Goal: Task Accomplishment & Management: Complete application form

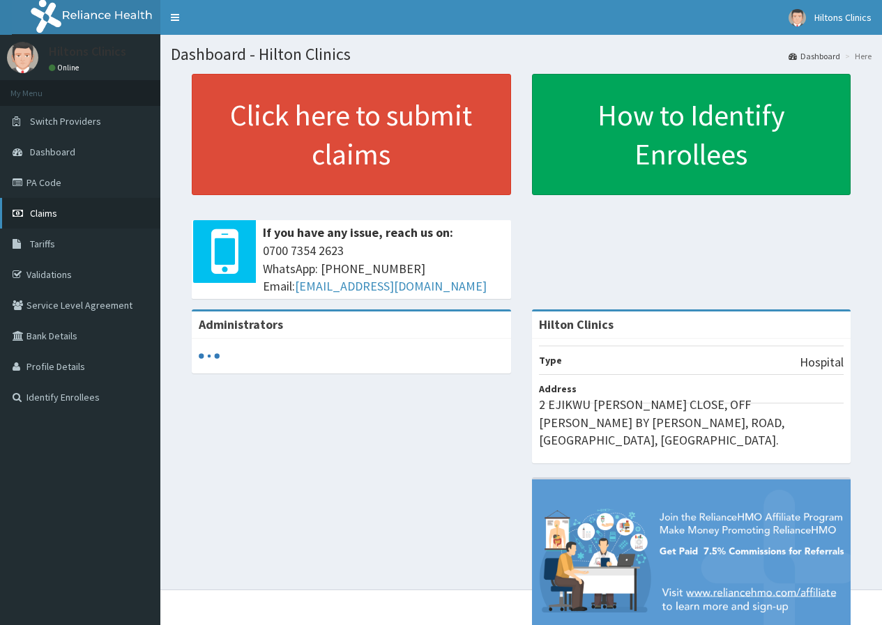
click at [35, 211] on span "Claims" at bounding box center [43, 213] width 27 height 13
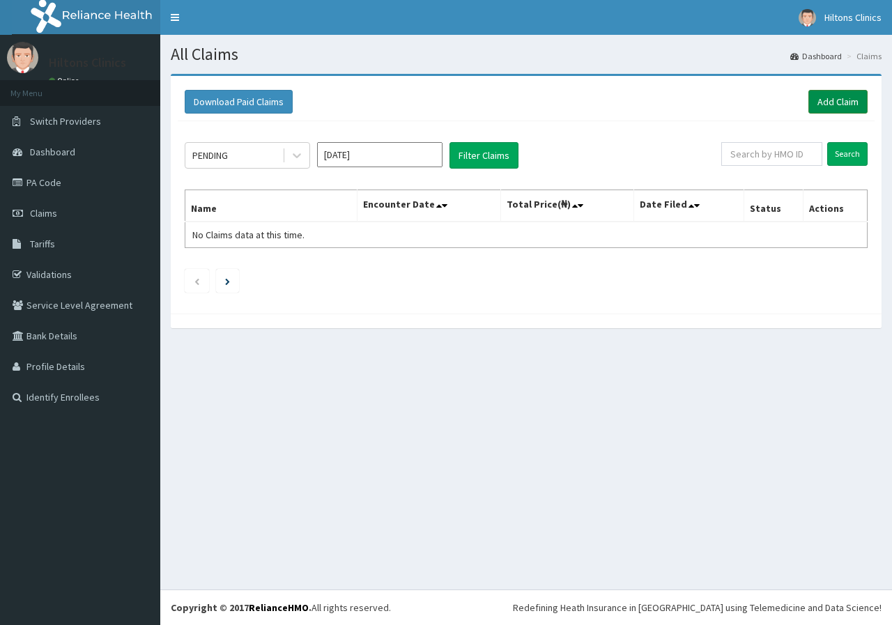
click at [831, 96] on link "Add Claim" at bounding box center [838, 102] width 59 height 24
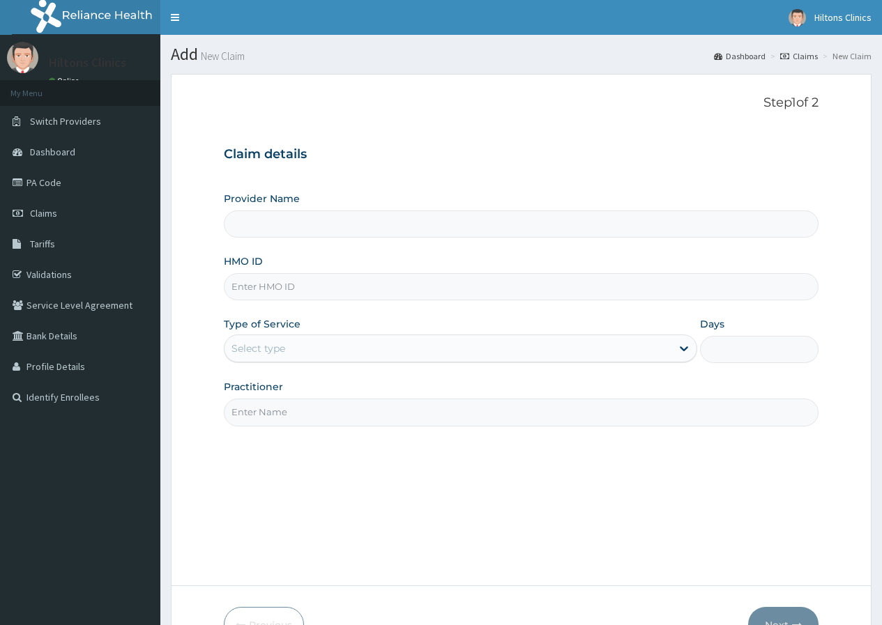
click at [550, 222] on input "Provider Name" at bounding box center [521, 224] width 595 height 27
click at [449, 285] on input "HMO ID" at bounding box center [521, 286] width 595 height 27
type input "AEN/10161/C"
type input "Hilton Clinics"
click at [351, 353] on div "Select type" at bounding box center [447, 348] width 447 height 22
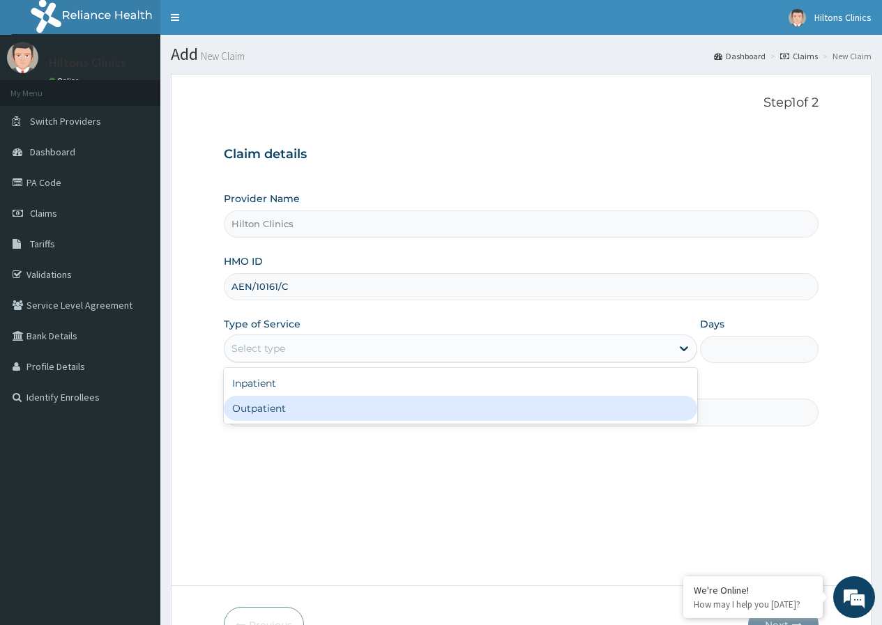
click at [323, 411] on div "Outpatient" at bounding box center [460, 408] width 473 height 25
type input "1"
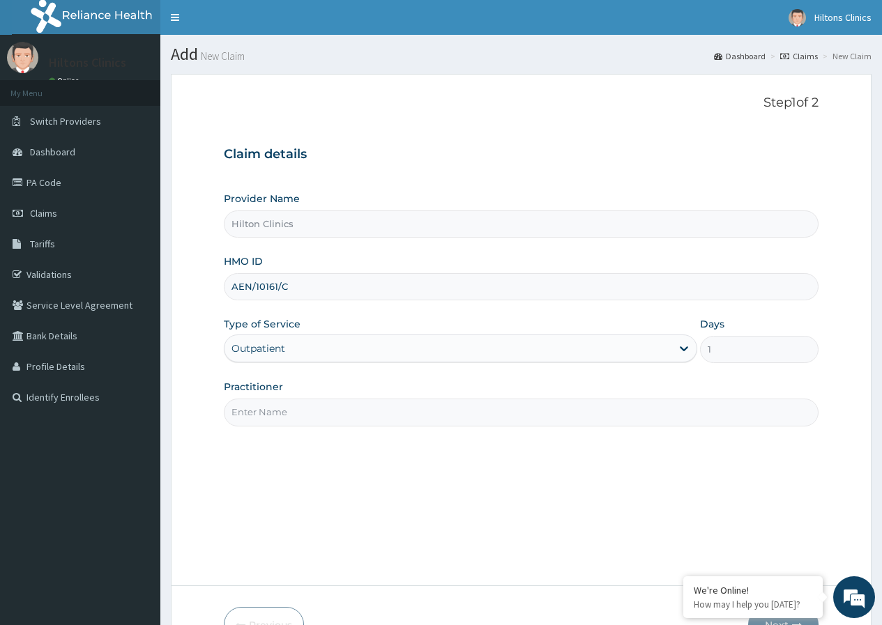
click at [330, 404] on input "Practitioner" at bounding box center [521, 412] width 595 height 27
type input "DR FIDELIS"
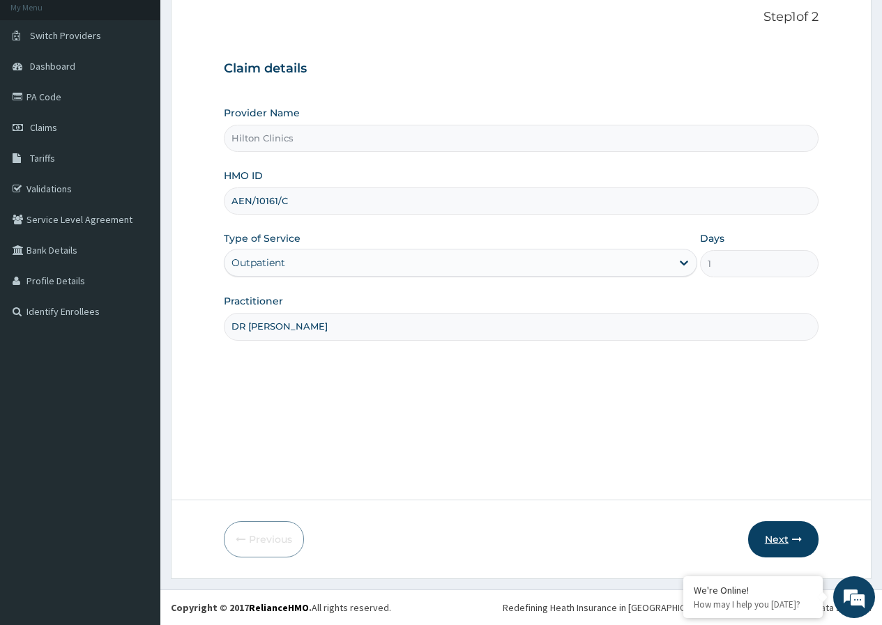
click at [784, 542] on button "Next" at bounding box center [783, 540] width 70 height 36
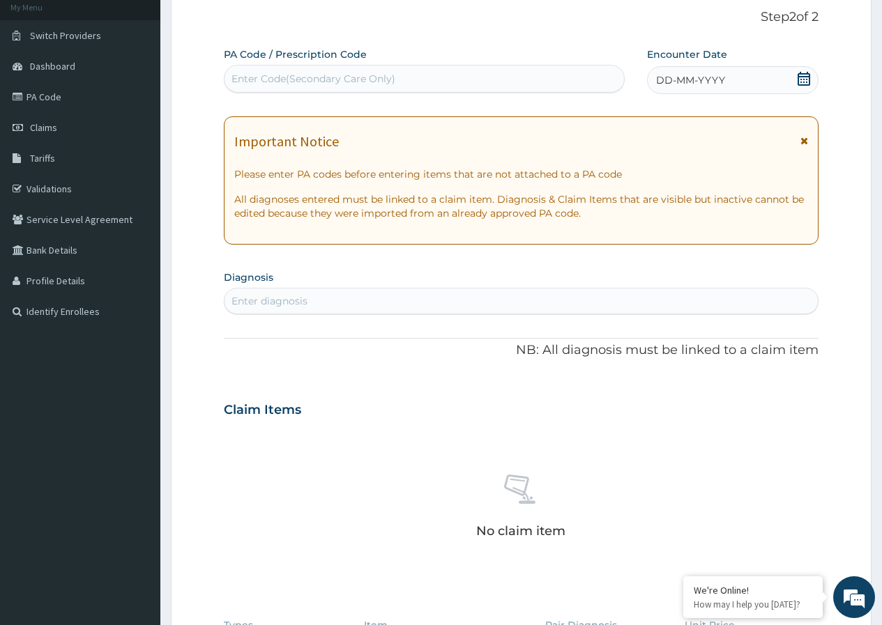
click at [439, 303] on div "Enter diagnosis" at bounding box center [520, 301] width 593 height 22
type input "other severe"
click at [457, 304] on div "Enter diagnosis" at bounding box center [520, 301] width 593 height 22
type input "o"
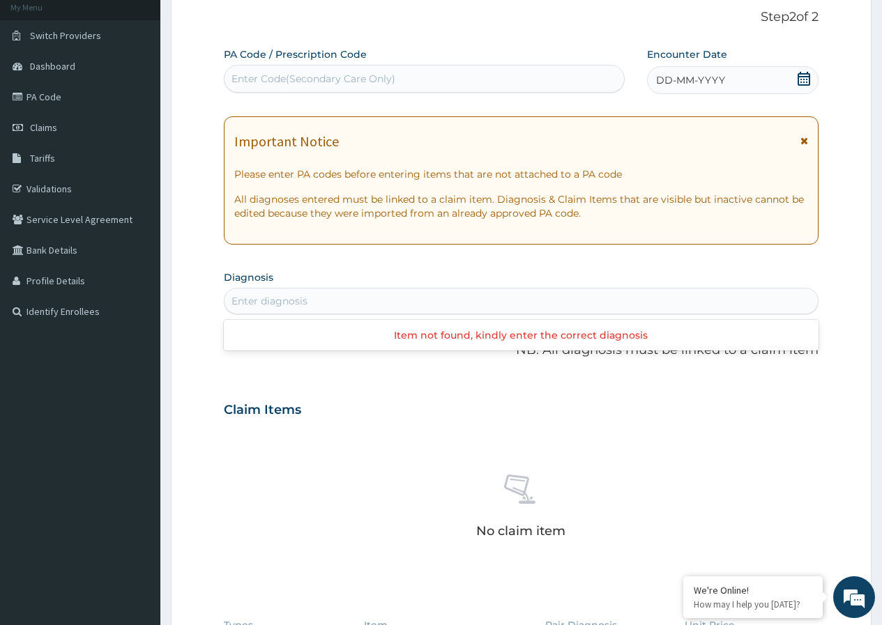
type input ","
type input "mala"
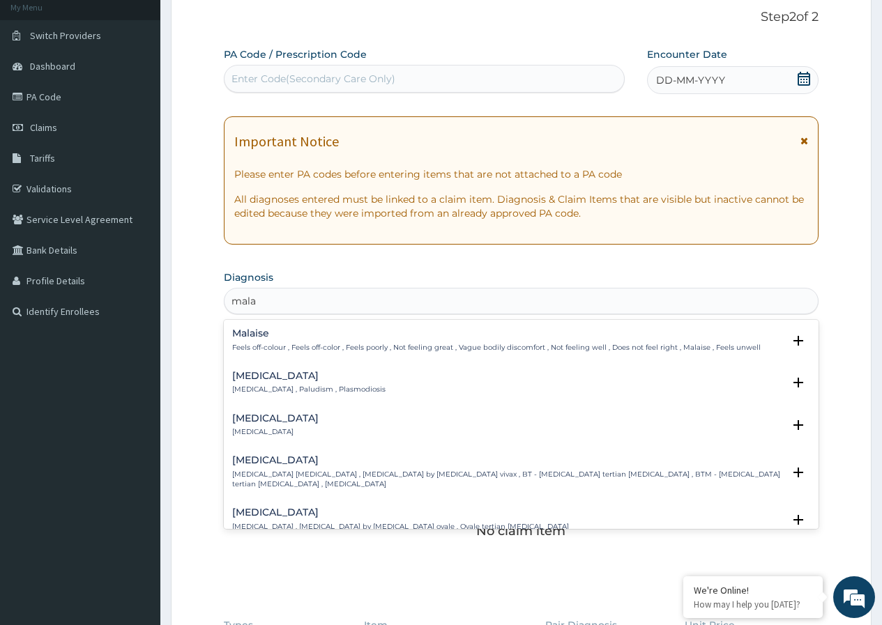
click at [325, 389] on p "Malaria , Paludism , Plasmodiosis" at bounding box center [308, 390] width 153 height 10
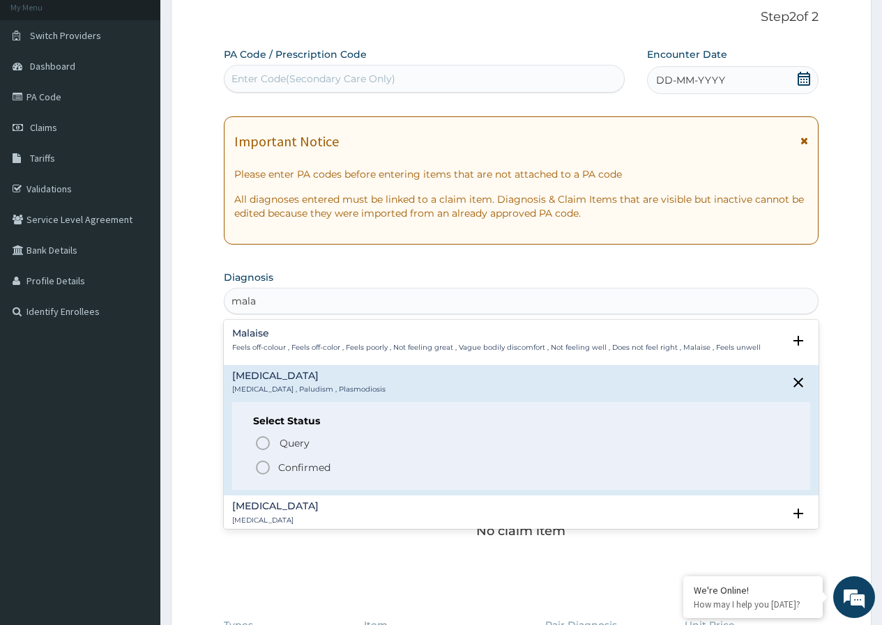
click at [289, 467] on p "Confirmed" at bounding box center [304, 468] width 52 height 14
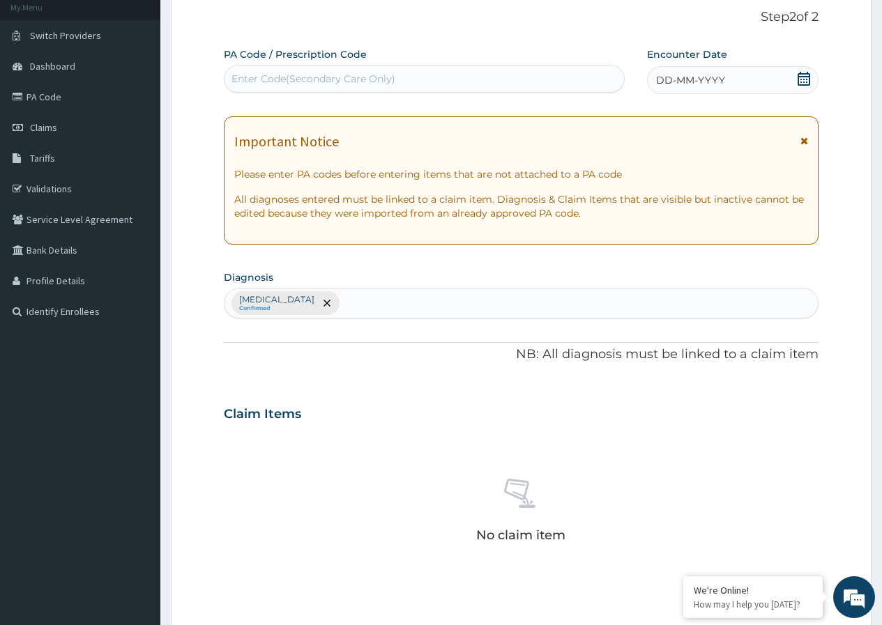
scroll to position [380, 0]
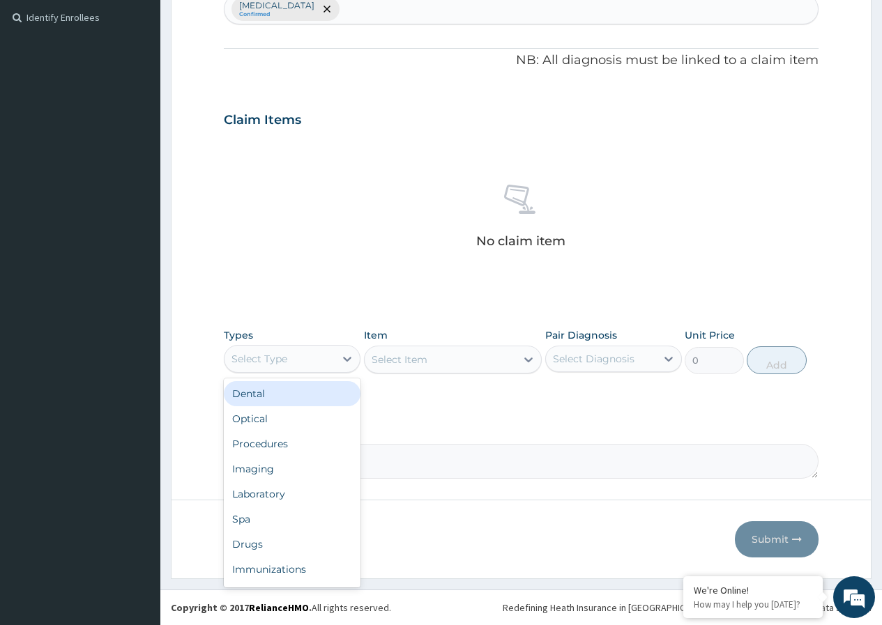
click at [328, 357] on div "Select Type" at bounding box center [279, 359] width 110 height 22
click at [264, 492] on div "Laboratory" at bounding box center [292, 494] width 137 height 25
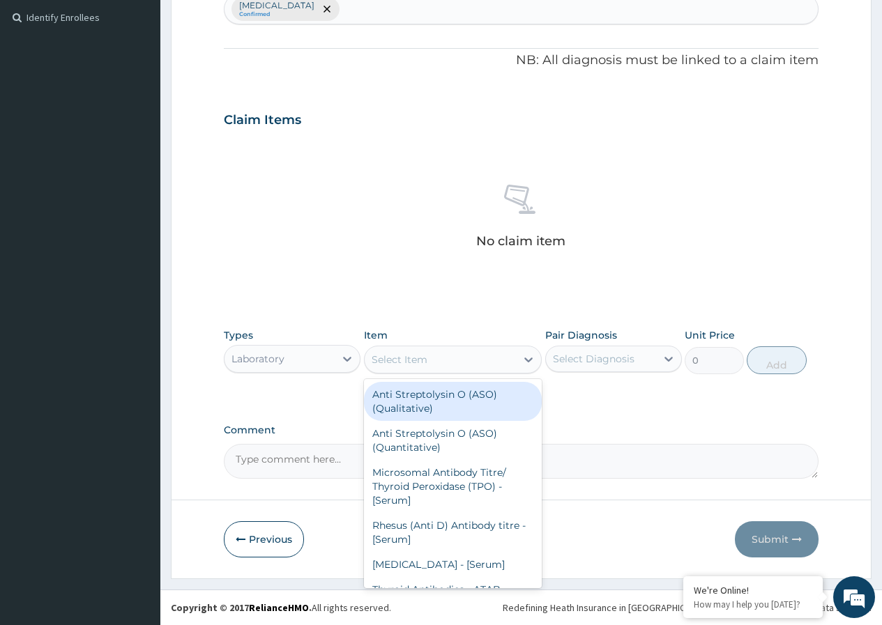
click at [525, 360] on icon at bounding box center [529, 360] width 14 height 14
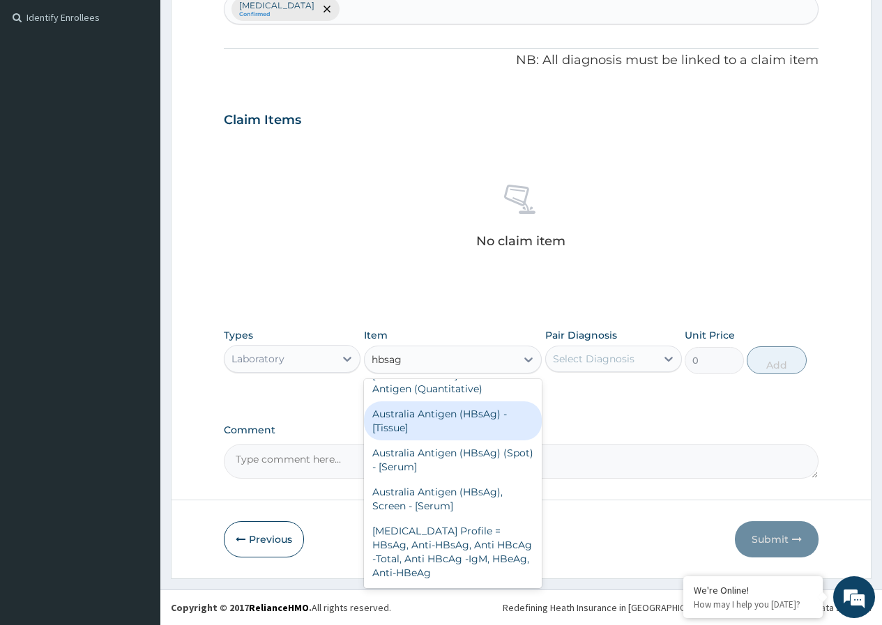
scroll to position [0, 0]
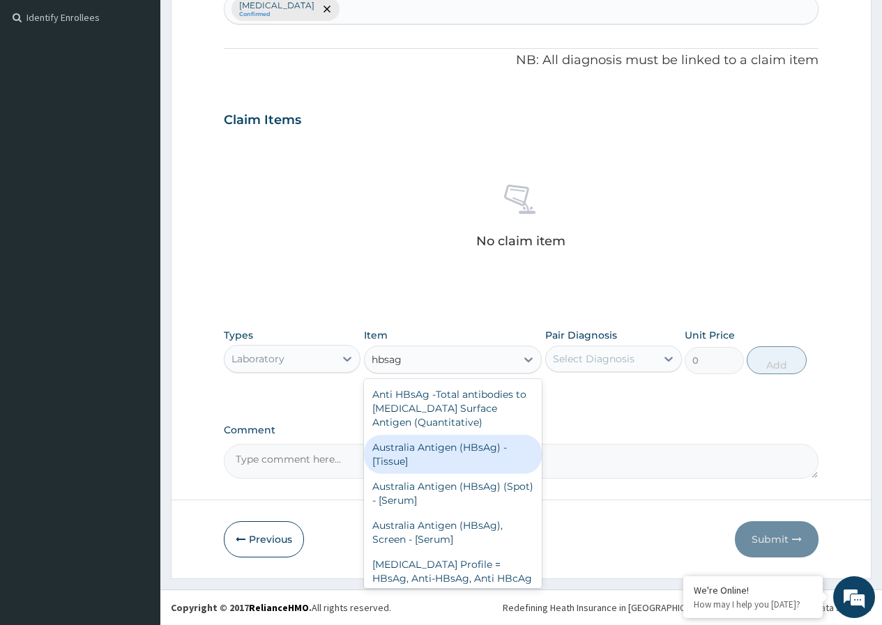
type input "hbsag"
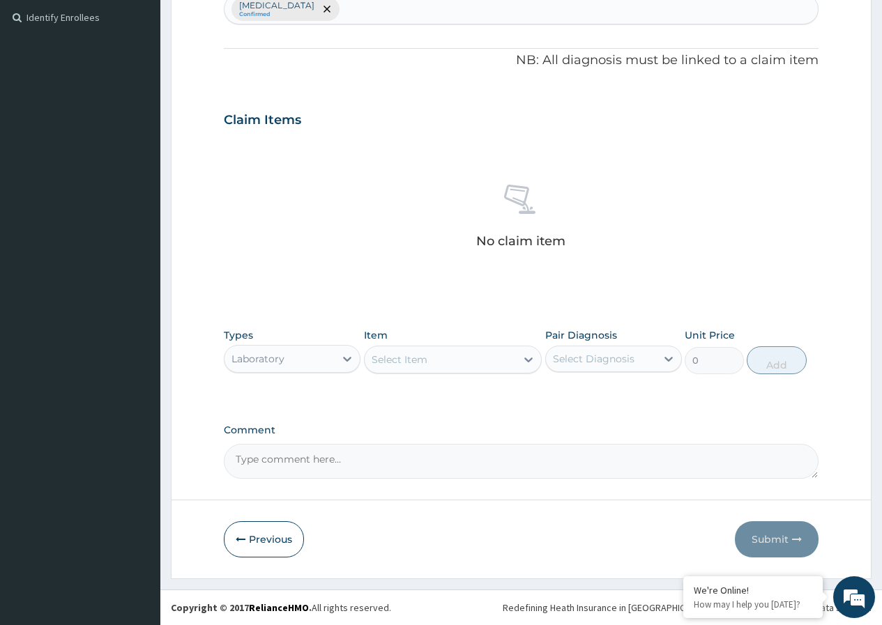
click at [634, 402] on div "PA Code / Prescription Code Enter Code(Secondary Care Only) Encounter Date DD-M…" at bounding box center [521, 116] width 595 height 726
